Goal: Download file/media

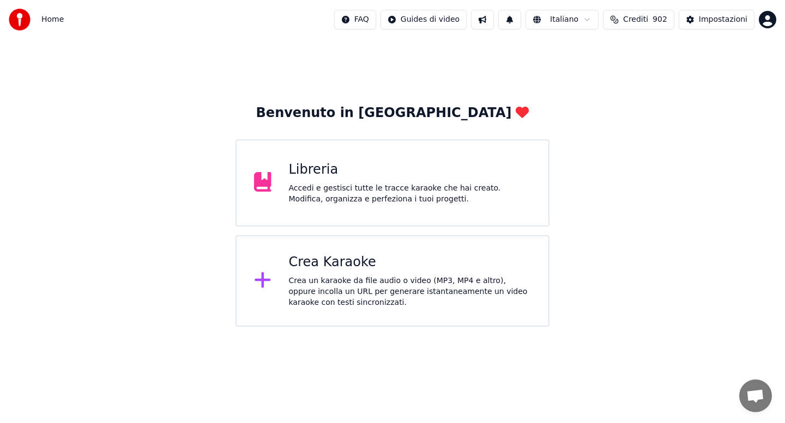
click at [323, 181] on div "Libreria Accedi e gestisci tutte le tracce karaoke che hai creato. Modifica, or…" at bounding box center [410, 183] width 243 height 44
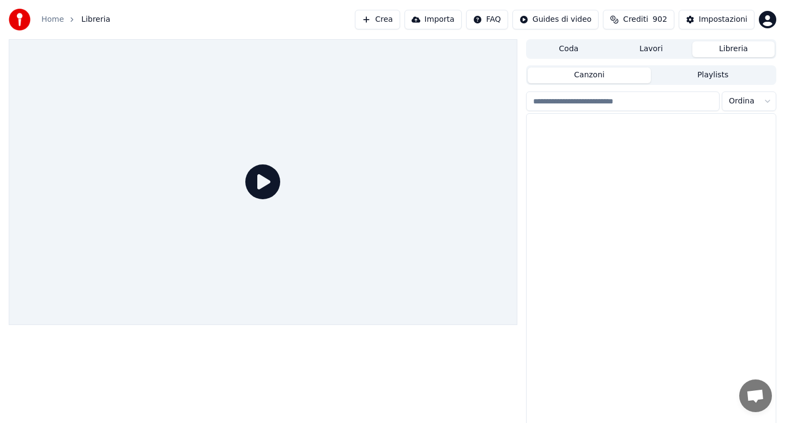
click at [324, 191] on div at bounding box center [263, 182] width 508 height 286
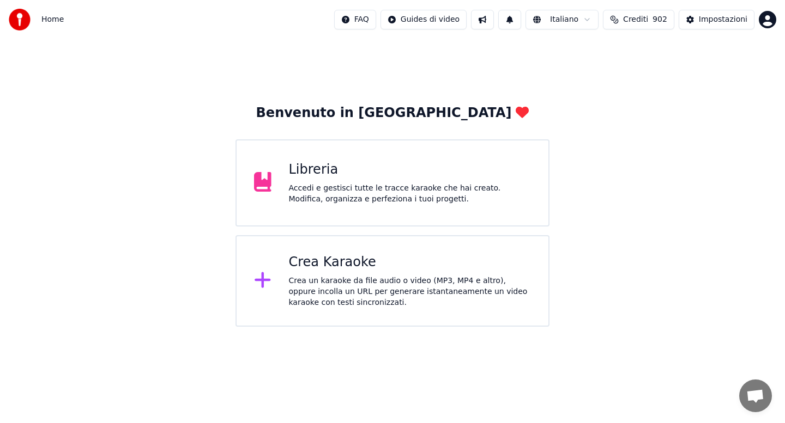
click at [332, 177] on div "Libreria" at bounding box center [410, 169] width 243 height 17
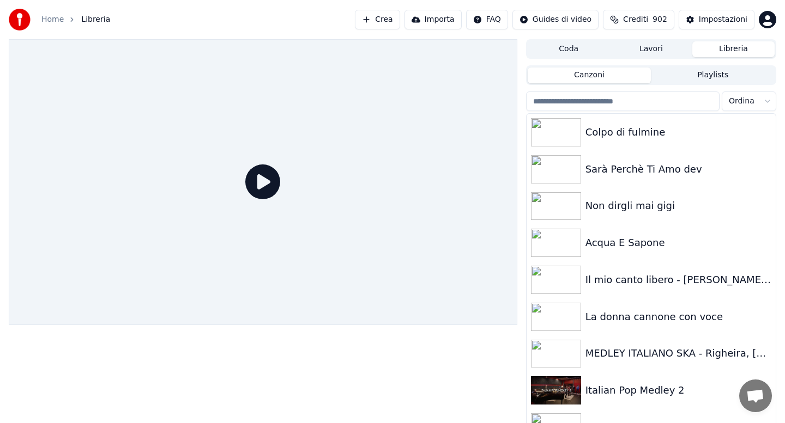
click at [583, 100] on input "search" at bounding box center [622, 102] width 193 height 20
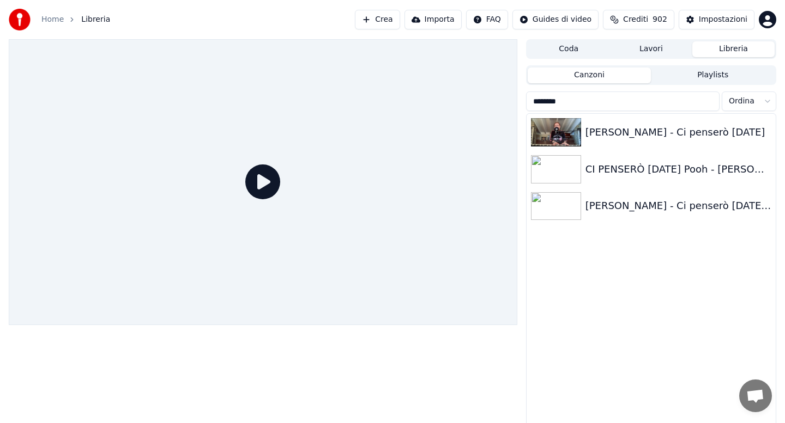
type input "********"
click at [263, 185] on icon at bounding box center [262, 182] width 35 height 35
click at [582, 211] on div at bounding box center [558, 206] width 55 height 28
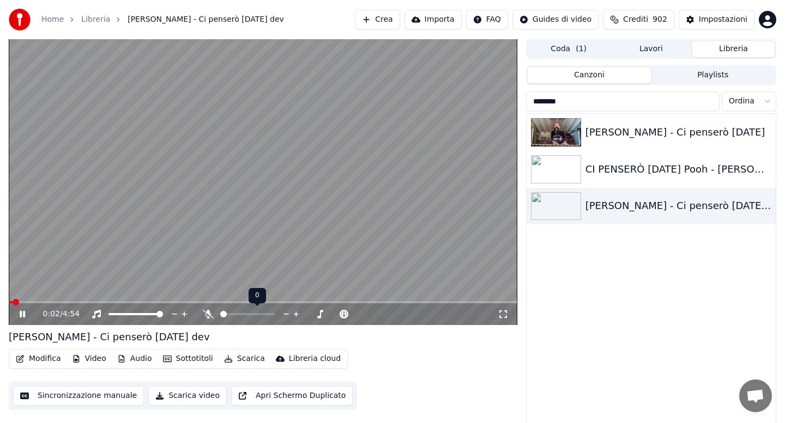
click at [208, 314] on icon at bounding box center [208, 314] width 11 height 9
click at [68, 303] on span at bounding box center [263, 302] width 508 height 2
click at [130, 303] on span at bounding box center [263, 302] width 508 height 2
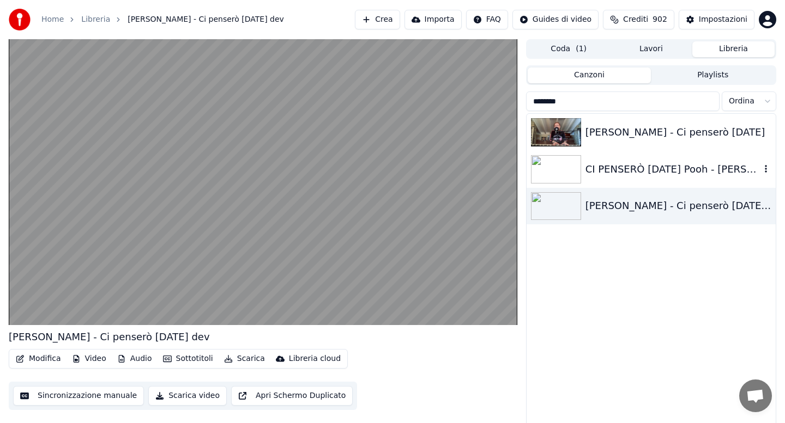
click at [597, 173] on div "CI PENSERÒ [DATE] Pooh - [PERSON_NAME] #pooh #marcoarmani #cantautoriitaliani" at bounding box center [672, 169] width 175 height 15
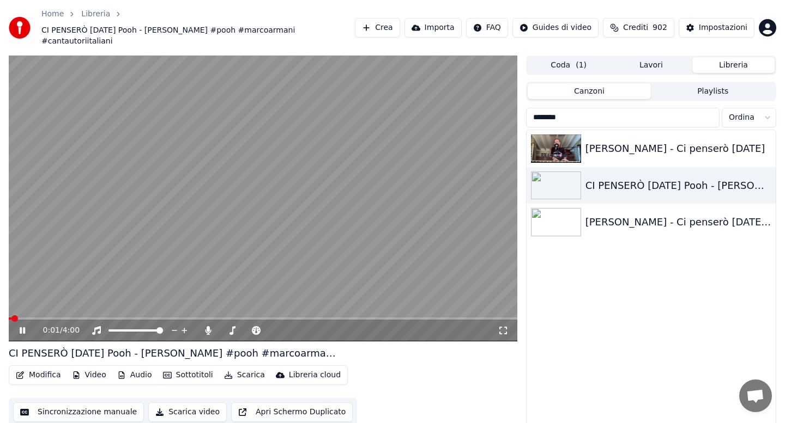
click at [91, 318] on span at bounding box center [263, 319] width 508 height 2
click at [141, 318] on span at bounding box center [263, 319] width 508 height 2
click at [170, 318] on span at bounding box center [263, 319] width 508 height 2
click at [208, 318] on span at bounding box center [118, 319] width 219 height 2
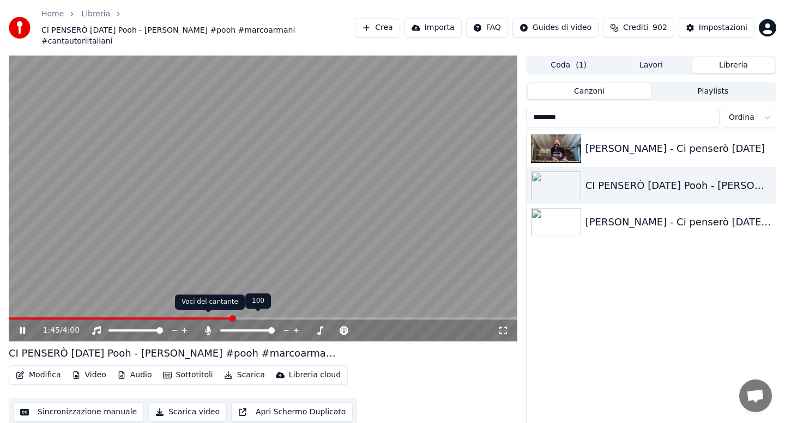
click at [208, 326] on icon at bounding box center [208, 330] width 6 height 9
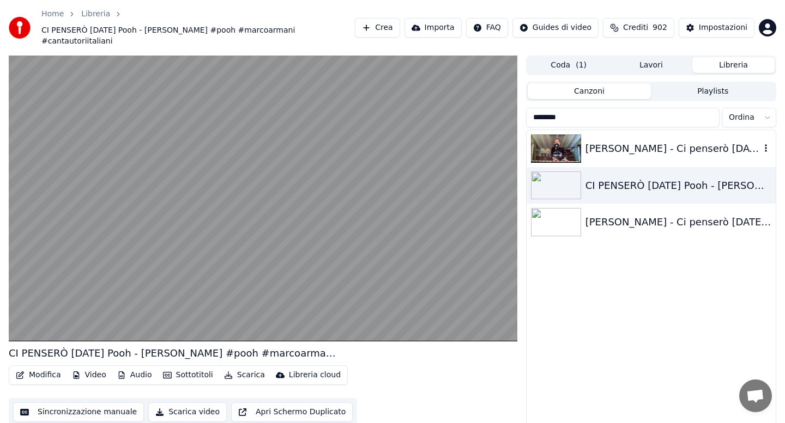
click at [608, 141] on div "[PERSON_NAME] - Ci penserò [DATE]" at bounding box center [672, 148] width 175 height 15
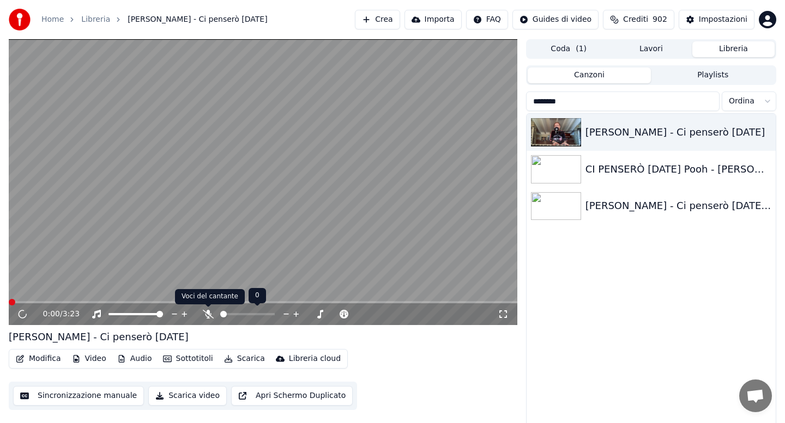
click at [209, 315] on icon at bounding box center [208, 314] width 11 height 9
click at [89, 301] on span at bounding box center [263, 302] width 508 height 2
click at [208, 316] on icon at bounding box center [208, 314] width 11 height 9
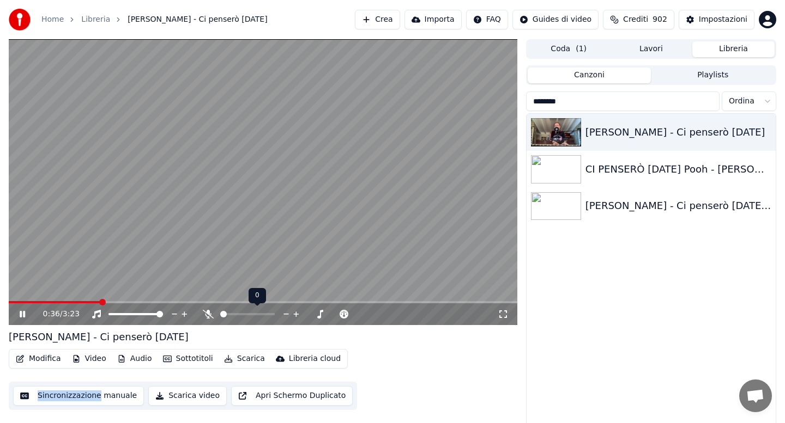
click at [208, 316] on icon at bounding box center [208, 314] width 11 height 9
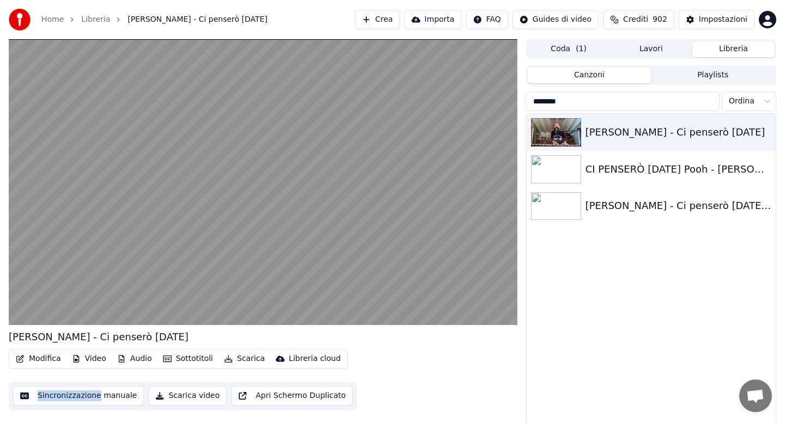
click at [141, 355] on button "Audio" at bounding box center [135, 359] width 44 height 15
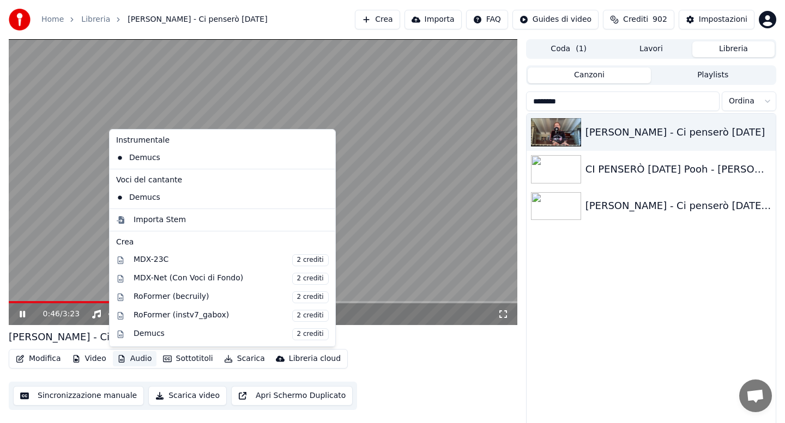
click at [378, 308] on div "0:46 / 3:23" at bounding box center [263, 315] width 508 height 22
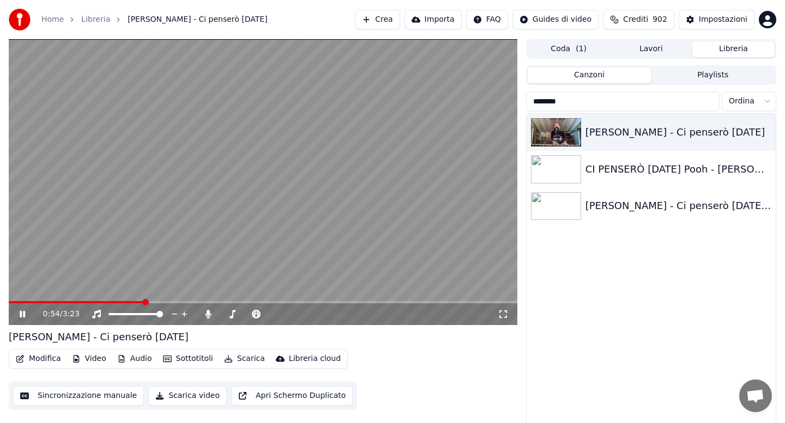
click at [17, 302] on span at bounding box center [76, 302] width 135 height 2
click at [238, 359] on button "Scarica" at bounding box center [245, 359] width 50 height 15
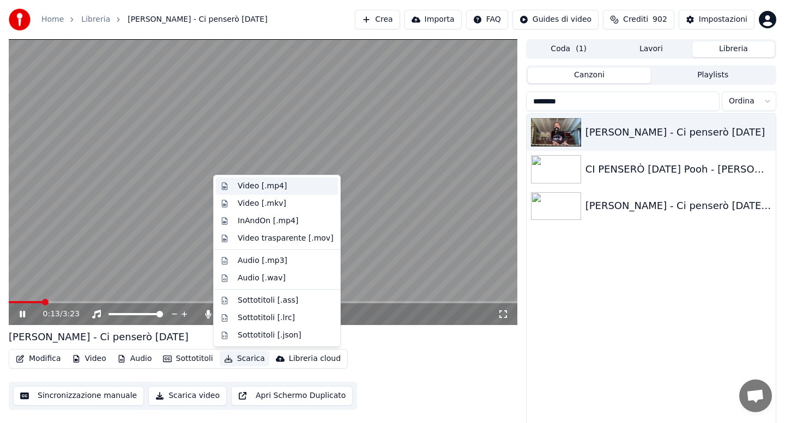
click at [255, 185] on div "Video [.mp4]" at bounding box center [262, 186] width 49 height 11
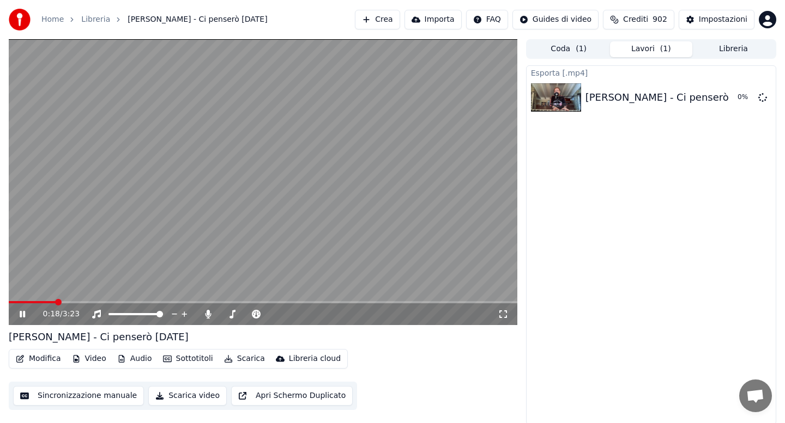
click at [139, 302] on span at bounding box center [263, 302] width 508 height 2
click at [206, 302] on span at bounding box center [263, 302] width 508 height 2
click at [298, 301] on span at bounding box center [263, 302] width 508 height 2
click at [338, 301] on span at bounding box center [263, 302] width 508 height 2
click at [368, 302] on span at bounding box center [263, 302] width 508 height 2
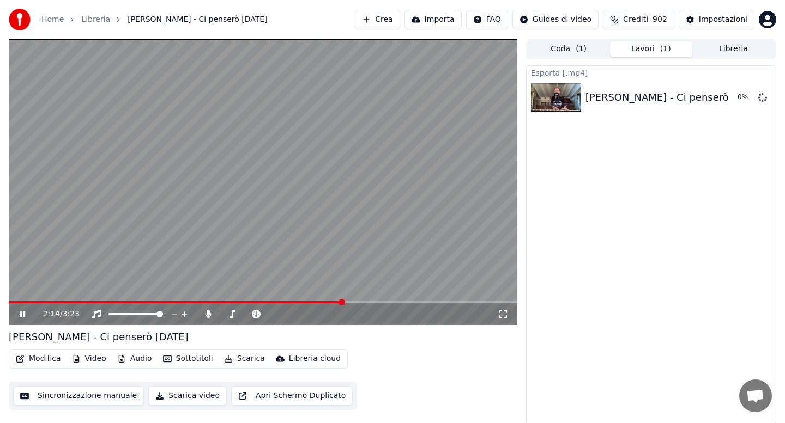
click at [408, 301] on span at bounding box center [263, 302] width 508 height 2
click at [24, 314] on icon at bounding box center [22, 314] width 5 height 7
click at [267, 314] on span at bounding box center [267, 314] width 7 height 7
click at [50, 361] on button "Modifica" at bounding box center [38, 359] width 54 height 15
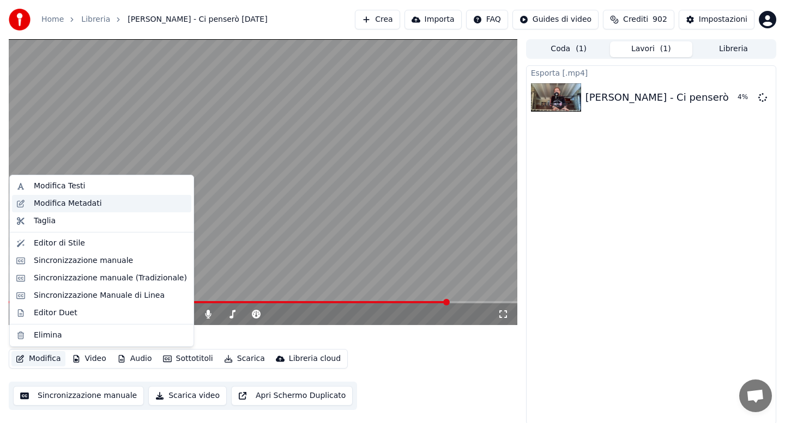
click at [81, 201] on div "Modifica Metadati" at bounding box center [68, 203] width 68 height 11
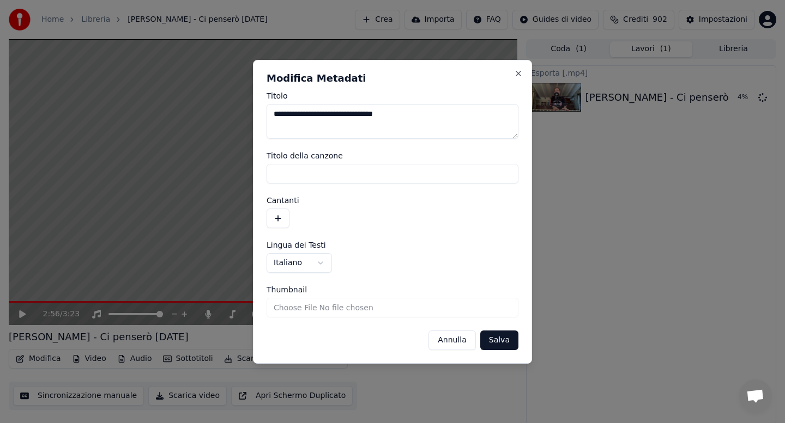
click at [443, 117] on textarea "**********" at bounding box center [393, 121] width 252 height 35
type textarea "**********"
click at [501, 344] on button "Salva" at bounding box center [499, 341] width 38 height 20
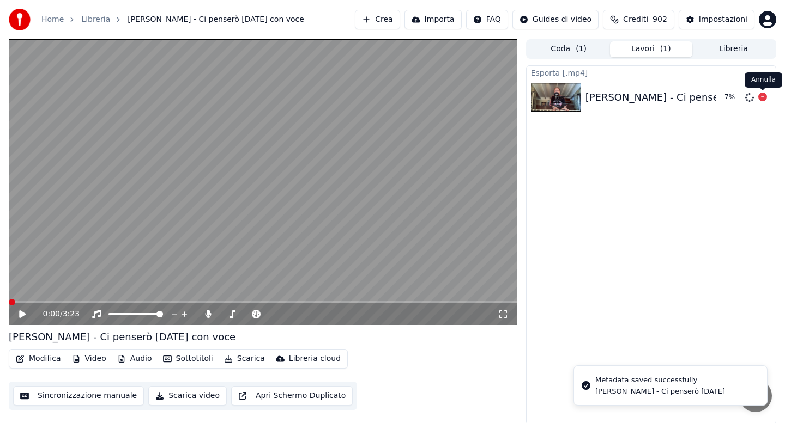
click at [760, 96] on icon at bounding box center [762, 97] width 9 height 9
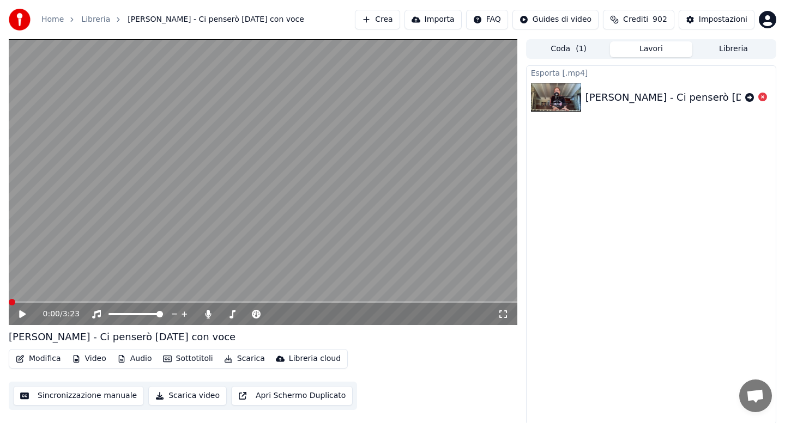
click at [240, 359] on button "Scarica" at bounding box center [245, 359] width 50 height 15
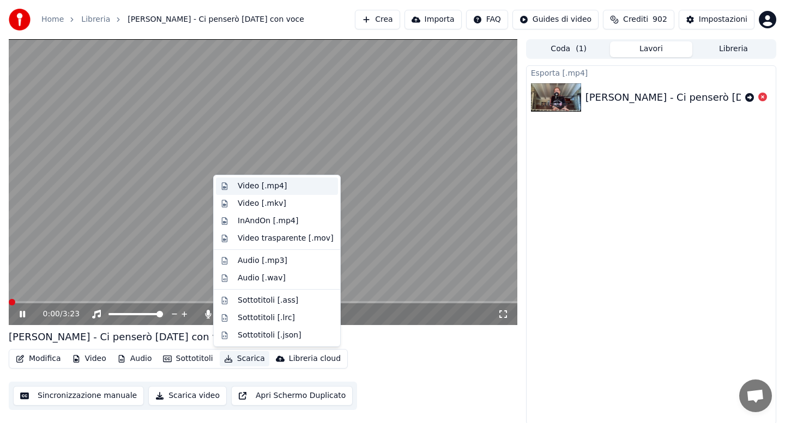
click at [253, 189] on div "Video [.mp4]" at bounding box center [262, 186] width 49 height 11
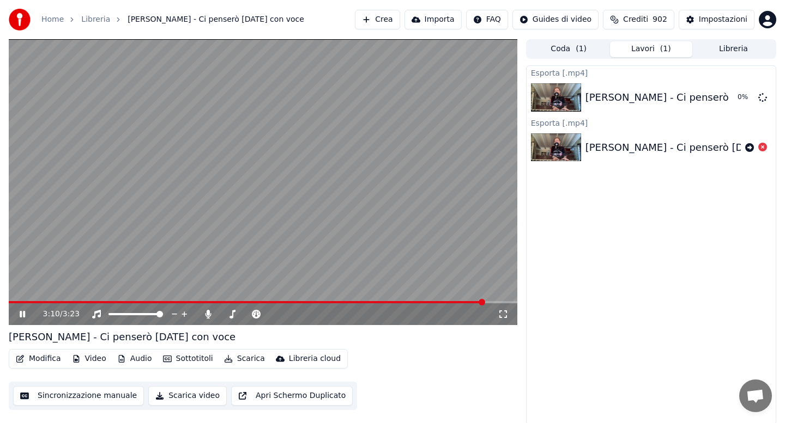
click at [24, 313] on icon at bounding box center [22, 314] width 5 height 7
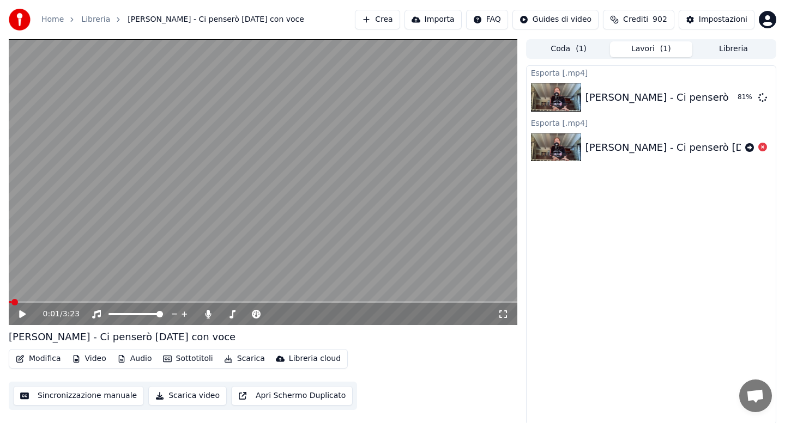
click at [11, 301] on span at bounding box center [10, 302] width 3 height 2
click at [17, 309] on div "0:01 / 3:23" at bounding box center [263, 314] width 500 height 11
click at [19, 313] on icon at bounding box center [30, 314] width 26 height 9
